Goal: Task Accomplishment & Management: Manage account settings

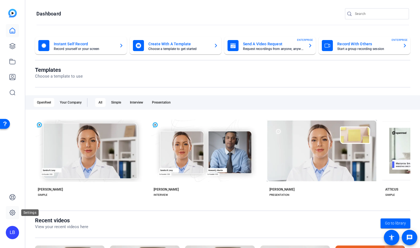
click at [12, 211] on icon at bounding box center [12, 212] width 7 height 7
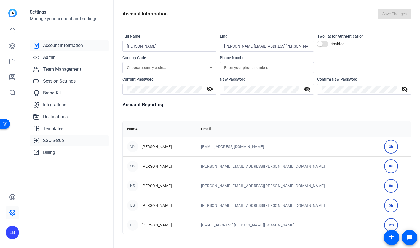
click at [53, 142] on span "SSO Setup" at bounding box center [53, 140] width 21 height 7
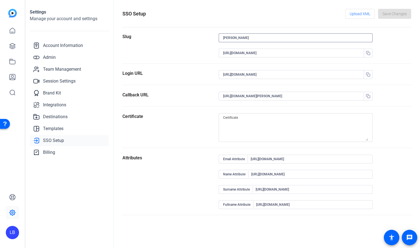
drag, startPoint x: 249, startPoint y: 38, endPoint x: 211, endPoint y: 36, distance: 38.5
click at [211, 36] on section "Slug jeff-nichols https://sts.windows.net/335a6d75-c3eb-4b1a-ac08-d49338816ca0/" at bounding box center [267, 48] width 289 height 30
type input "J"
type input "hca"
type input "https://capture.openreel.com/api/sso/return/hca"
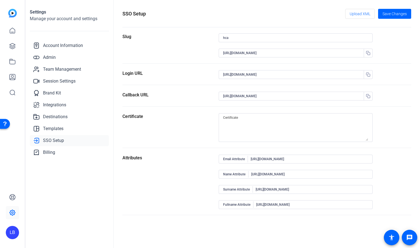
click at [194, 44] on div "Slug" at bounding box center [171, 48] width 96 height 30
click at [370, 96] on icon "button" at bounding box center [368, 96] width 4 height 4
click at [389, 15] on span "Save Changes" at bounding box center [395, 14] width 24 height 6
click at [312, 24] on openreel-settings-page-header "SSO Setup Upload XML Save Changes" at bounding box center [267, 18] width 289 height 18
click at [351, 14] on span "Upload XML" at bounding box center [360, 14] width 21 height 10
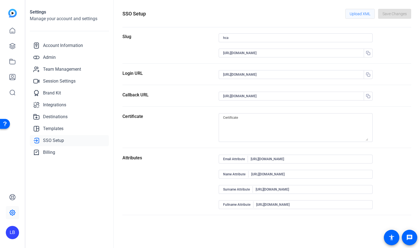
type textarea "MIIC8DCCAdigAwIBAgIQLZxTBqpsar1AuSuA8t/6FTANBgkqhkiG9w0BAQsFADA0MTIwMAYDVQQDEyl…"
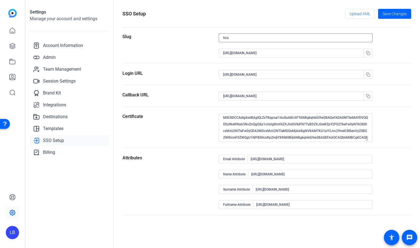
drag, startPoint x: 254, startPoint y: 38, endPoint x: 201, endPoint y: 38, distance: 53.0
click at [201, 38] on section "Slug hca https://sts.windows.net/335a6d75-c3eb-4b1a-ac08-d49338816ca0/" at bounding box center [267, 48] width 289 height 30
paste input "HCAOpenReel"
type input "hcaopenreel"
type input "https://capture.openreel.com/api/sso/return/hcaopenreel"
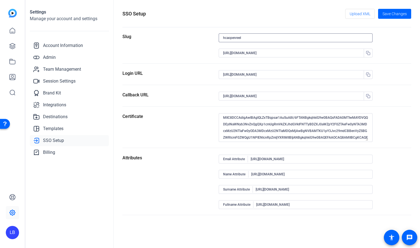
click at [204, 181] on div "Attributes" at bounding box center [171, 185] width 96 height 60
drag, startPoint x: 258, startPoint y: 38, endPoint x: 200, endPoint y: 26, distance: 59.0
click at [206, 29] on openreel-sso-setup "SSO Setup Upload XML Save Changes Slug hcaopenreel https://sts.windows.net/335a…" at bounding box center [267, 112] width 289 height 206
type input "hca"
type input "https://capture.openreel.com/api/sso/return/hca"
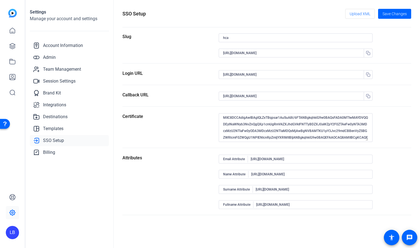
click at [193, 89] on form "Slug hca https://sts.windows.net/335a6d75-c3eb-4b1a-ac08-d49338816ca0/ Login UR…" at bounding box center [267, 124] width 289 height 182
click at [352, 73] on input "https://login.microsoftonline.com/335a6d75-c3eb-4b1a-ac08-d49338816ca0/saml2" at bounding box center [293, 74] width 140 height 7
click at [346, 54] on input "https://sts.windows.net/335a6d75-c3eb-4b1a-ac08-d49338816ca0/" at bounding box center [293, 53] width 140 height 7
type input "https://sts.windows.net/335a6d75-c3eb-4b1a-ac08-d49338816ca0/hca"
drag, startPoint x: 337, startPoint y: 52, endPoint x: 201, endPoint y: 46, distance: 136.8
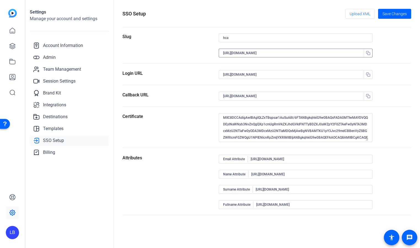
click at [201, 46] on section "Slug hca https://sts.windows.net/335a6d75-c3eb-4b1a-ac08-d49338816ca0/hca" at bounding box center [267, 48] width 289 height 30
paste input "HCAOpenReel"
type input "HCAOpenReel"
click at [206, 65] on form "Slug hca HCAOpenReel Login URL https://login.microsoftonline.com/335a6d75-c3eb-…" at bounding box center [267, 124] width 289 height 182
click at [392, 14] on span "Save Changes" at bounding box center [395, 14] width 24 height 6
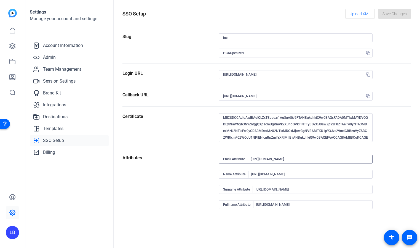
drag, startPoint x: 336, startPoint y: 158, endPoint x: 251, endPoint y: 160, distance: 85.6
click at [251, 160] on div "Email Attribute http://schemas.xmlsoap.org/ws/2005/05/identity/claims/emailaddr…" at bounding box center [295, 159] width 145 height 9
type input "emailaddress"
drag, startPoint x: 338, startPoint y: 175, endPoint x: 243, endPoint y: 174, distance: 94.7
click at [243, 174] on div "Name Attribute http://schemas.xmlsoap.org/ws/2005/05/identity/claims/givenname" at bounding box center [295, 174] width 145 height 9
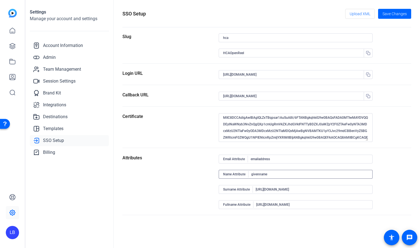
type input "givenname"
drag, startPoint x: 342, startPoint y: 189, endPoint x: 256, endPoint y: 189, distance: 86.1
click at [255, 189] on div "Surname Attribute http://schemas.xmlsoap.org/ws/2005/05/identity/claims/surname" at bounding box center [295, 189] width 145 height 9
type input "surname"
drag, startPoint x: 326, startPoint y: 204, endPoint x: 300, endPoint y: 200, distance: 26.5
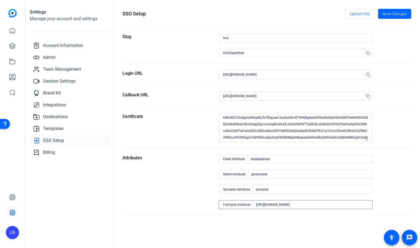
click at [254, 200] on div "Email Attribute emailaddress Name Attribute givenname Surname Attribute surname…" at bounding box center [296, 185] width 154 height 60
type input "displayname"
click at [211, 191] on div "Attributes" at bounding box center [171, 185] width 96 height 60
click at [391, 18] on span at bounding box center [394, 13] width 33 height 13
click at [51, 68] on span "Team Management" at bounding box center [62, 69] width 38 height 7
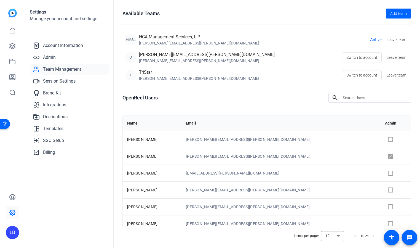
scroll to position [27, 0]
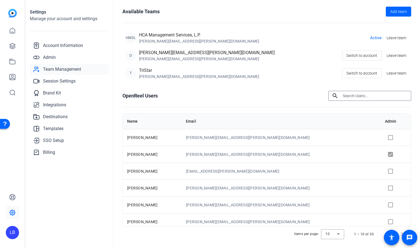
click at [353, 95] on input at bounding box center [375, 95] width 64 height 7
click at [12, 212] on icon at bounding box center [13, 213] width 2 height 2
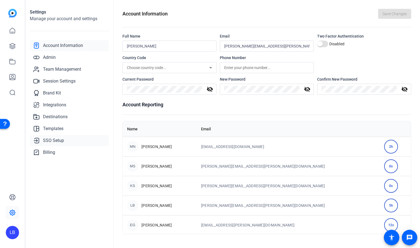
click at [46, 142] on span "SSO Setup" at bounding box center [53, 140] width 21 height 7
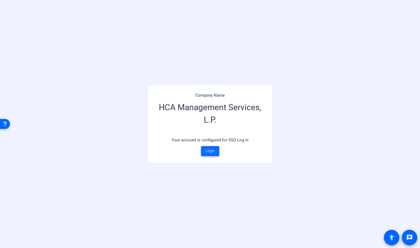
click at [208, 151] on span "Login" at bounding box center [210, 151] width 9 height 6
click at [211, 150] on span "Login" at bounding box center [210, 151] width 9 height 6
click at [211, 152] on span "Login" at bounding box center [210, 151] width 9 height 6
click at [209, 150] on span "Login" at bounding box center [210, 151] width 9 height 6
